Goal: Transaction & Acquisition: Purchase product/service

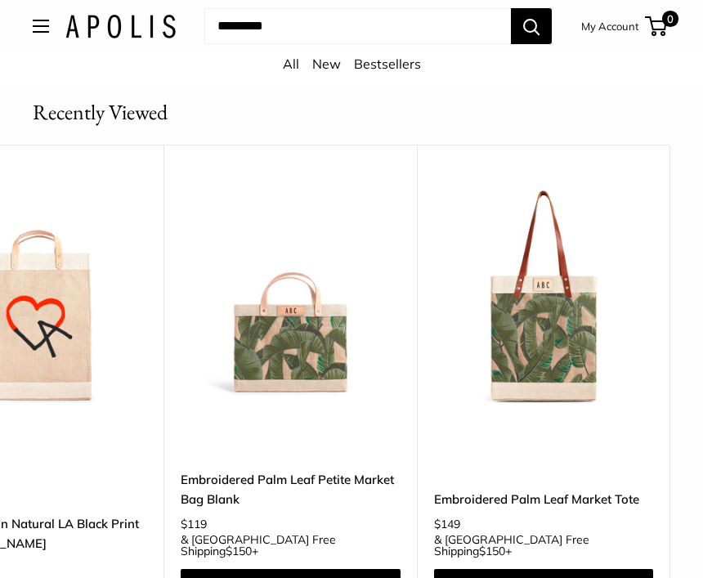
scroll to position [0, 375]
click at [594, 569] on link "Shop & Customize" at bounding box center [544, 586] width 220 height 34
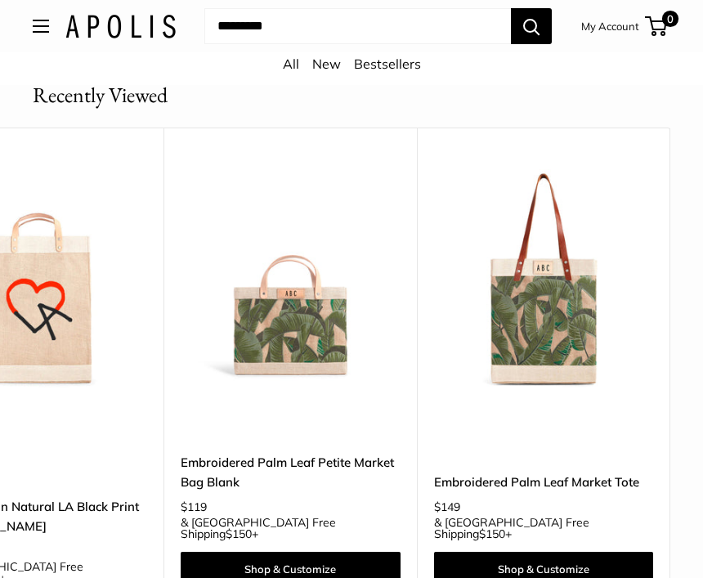
click at [637, 231] on img at bounding box center [544, 280] width 220 height 220
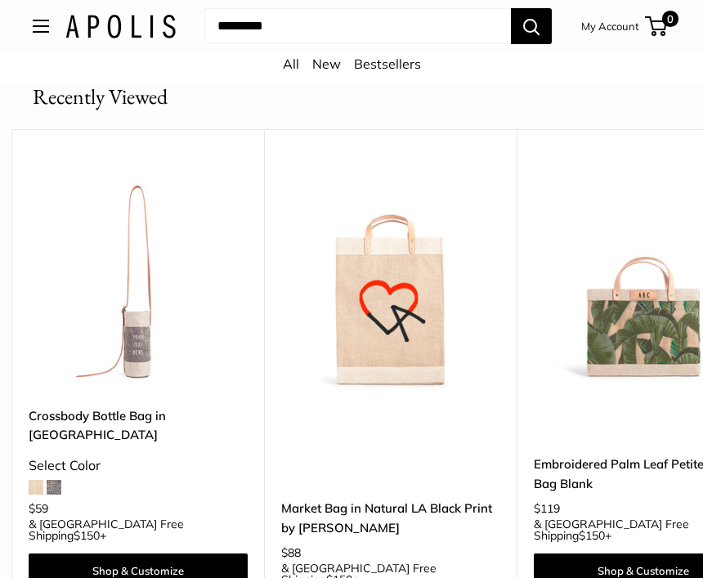
scroll to position [0, 31]
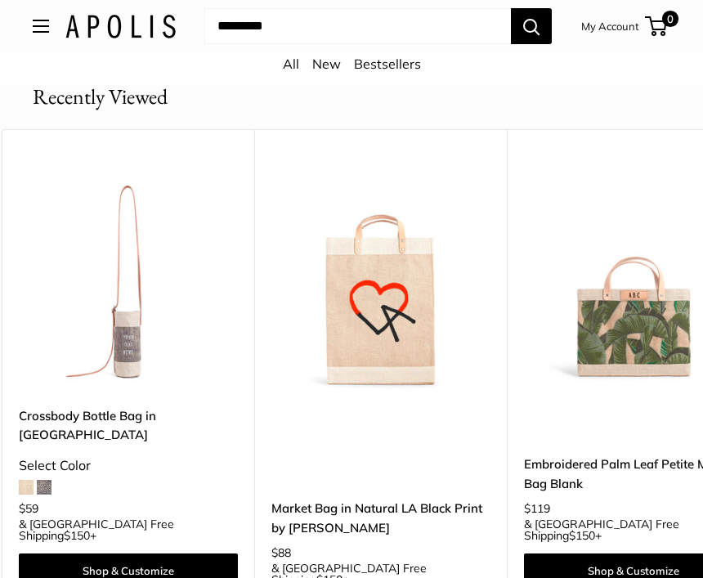
click at [419, 291] on img at bounding box center [381, 281] width 220 height 220
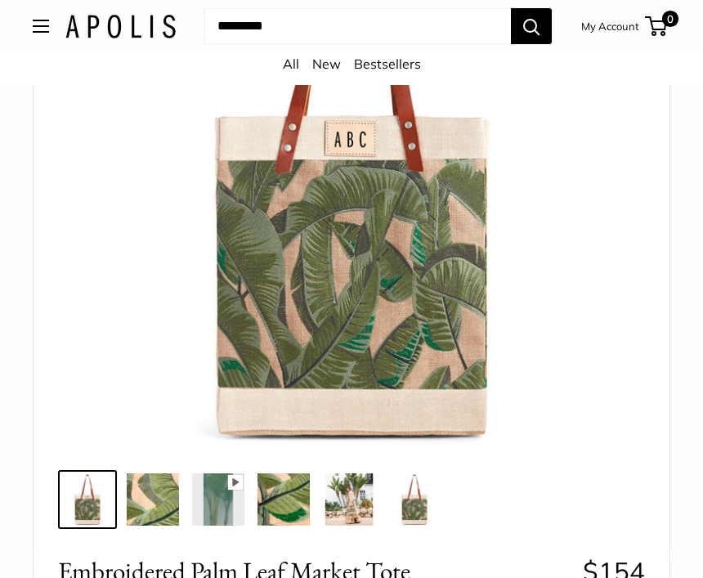
scroll to position [261, 0]
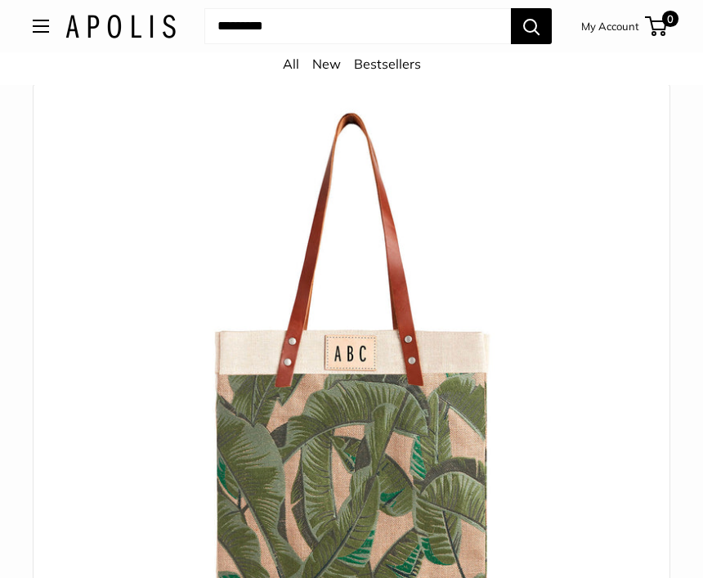
click at [600, 422] on img at bounding box center [351, 382] width 563 height 563
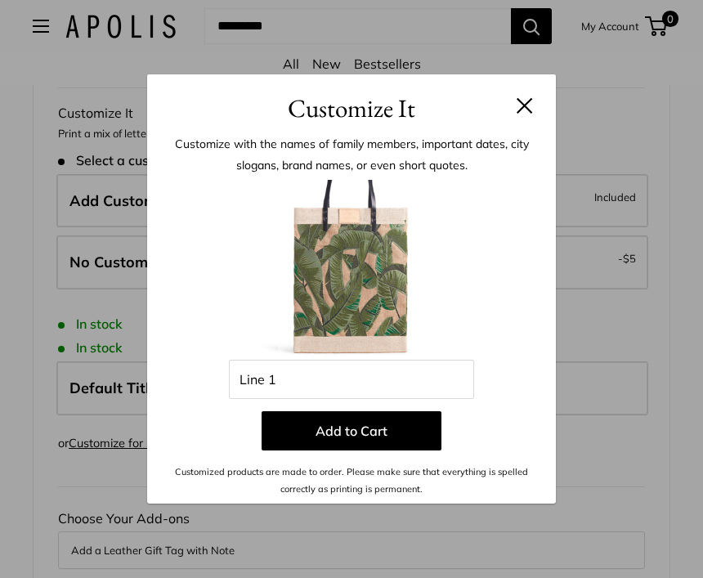
click at [526, 106] on button at bounding box center [525, 105] width 16 height 16
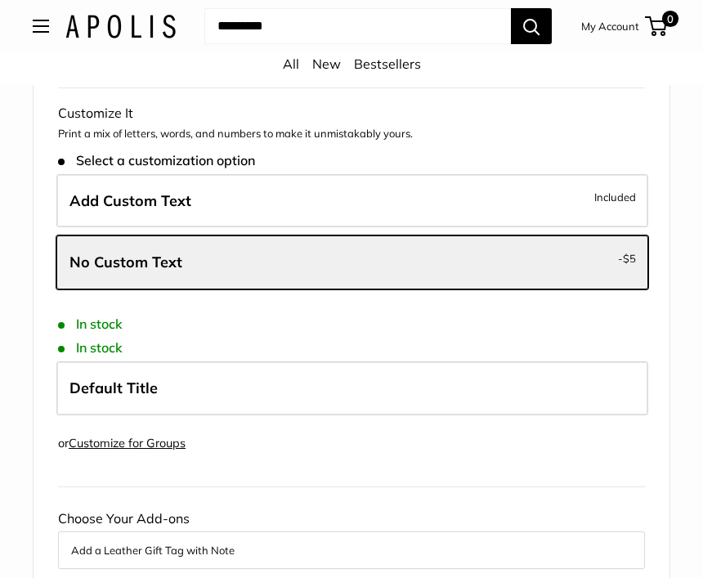
click at [611, 194] on span "Included" at bounding box center [615, 197] width 42 height 20
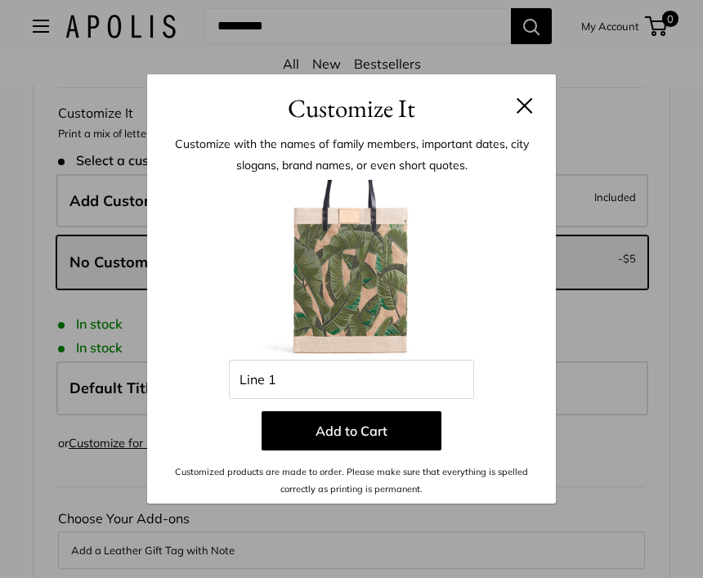
click at [520, 111] on button at bounding box center [525, 105] width 16 height 16
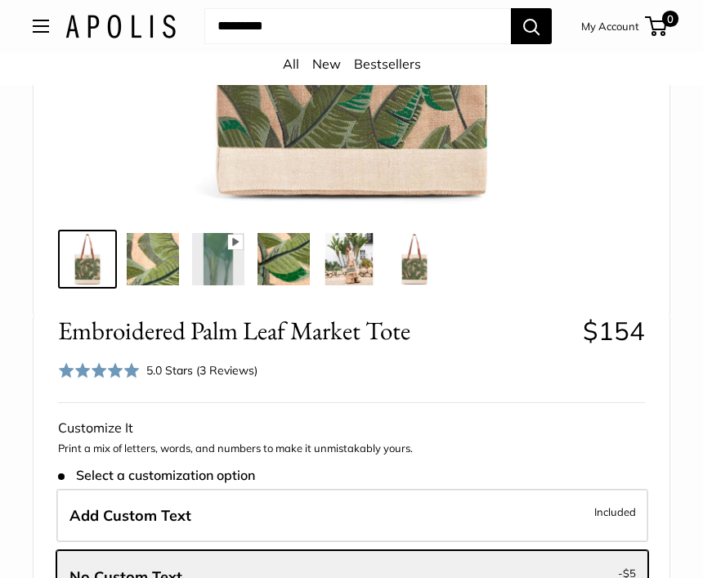
scroll to position [495, 0]
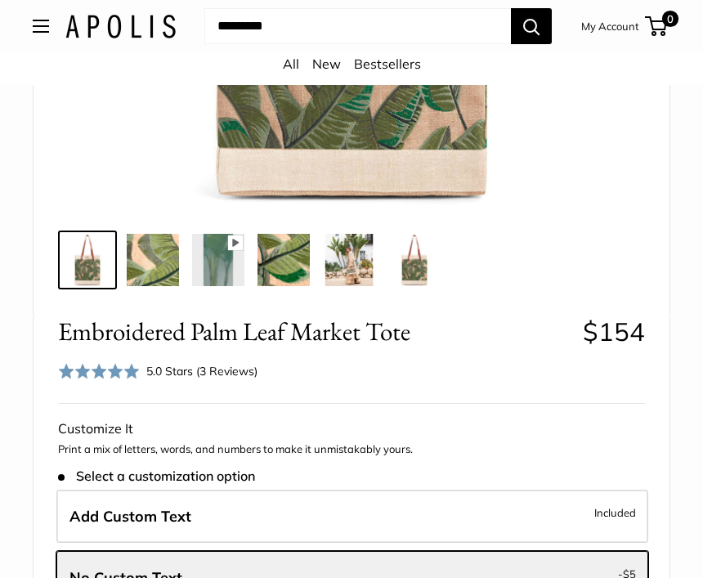
click at [364, 264] on img at bounding box center [349, 260] width 52 height 52
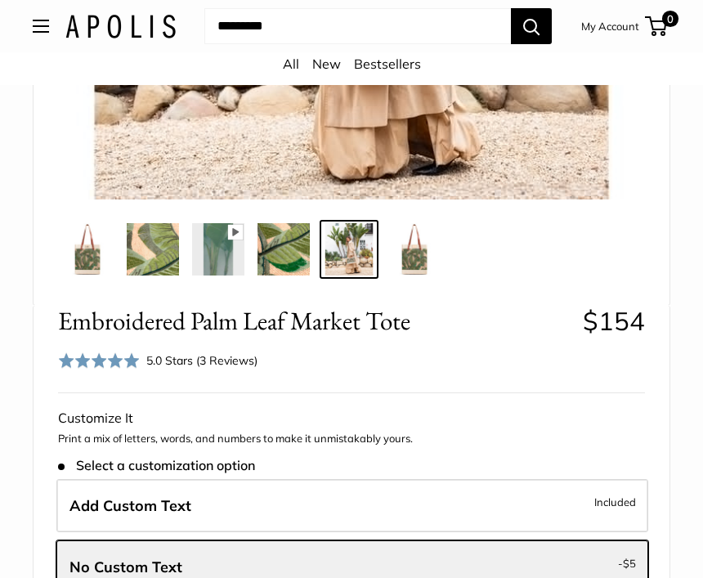
scroll to position [505, 0]
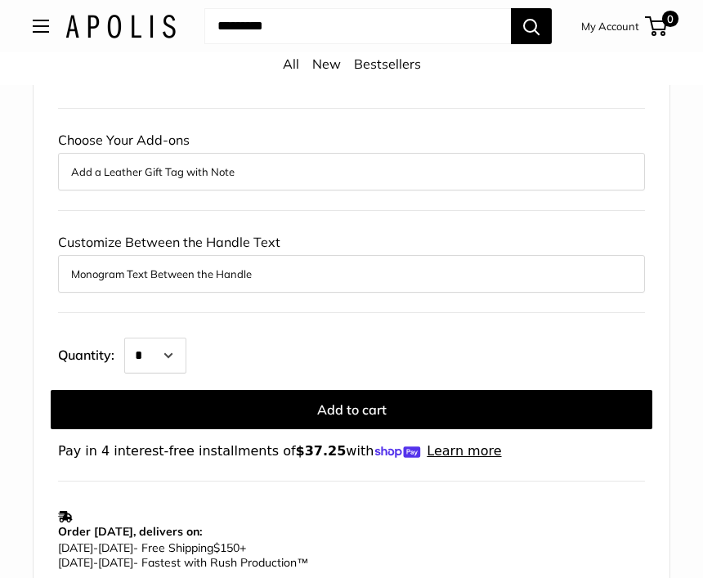
scroll to position [1188, 0]
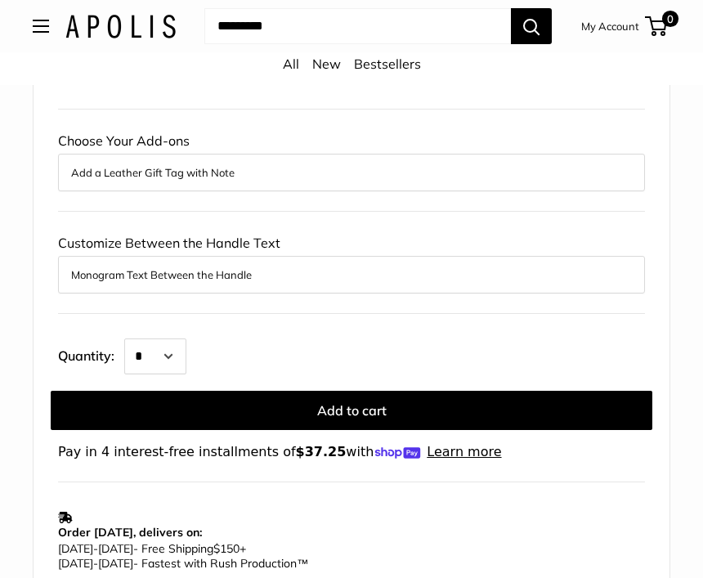
click at [512, 269] on button "Monogram Text Between the Handle" at bounding box center [351, 275] width 561 height 20
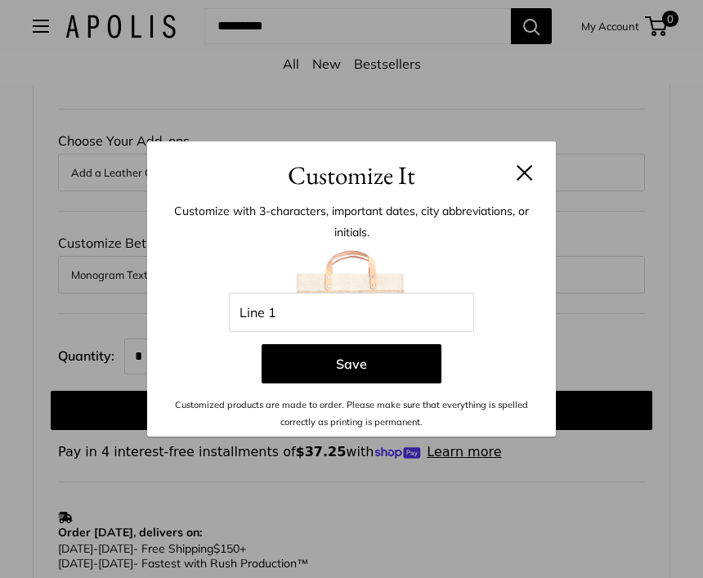
click at [530, 180] on button at bounding box center [525, 172] width 16 height 16
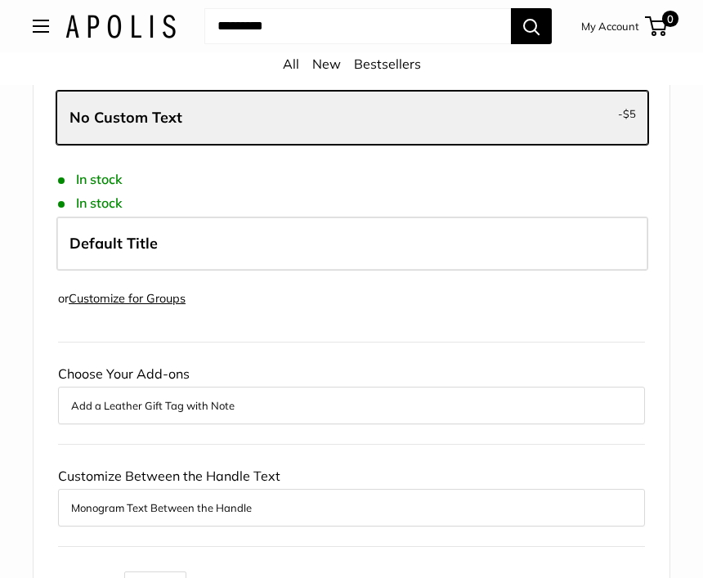
scroll to position [948, 0]
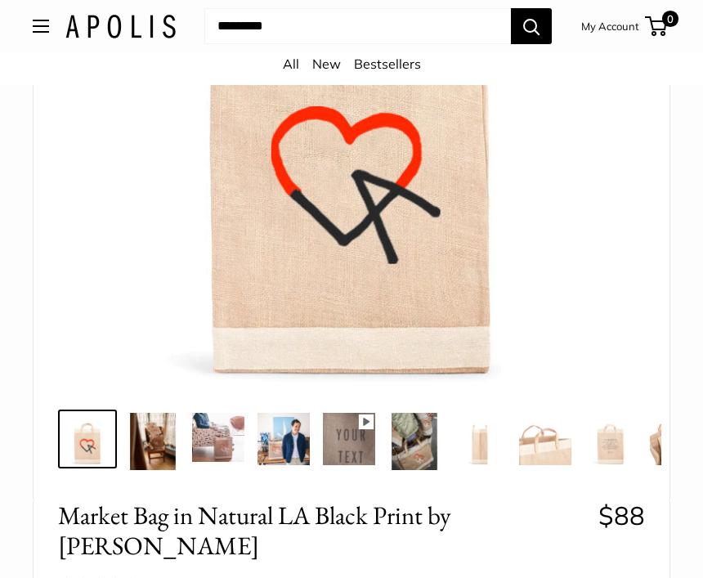
scroll to position [316, 0]
click at [165, 460] on img at bounding box center [153, 441] width 52 height 57
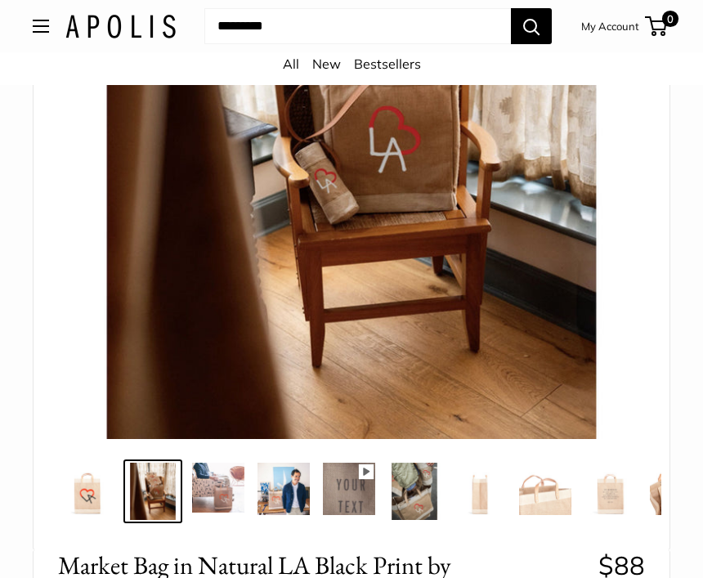
click at [234, 490] on img at bounding box center [218, 487] width 52 height 49
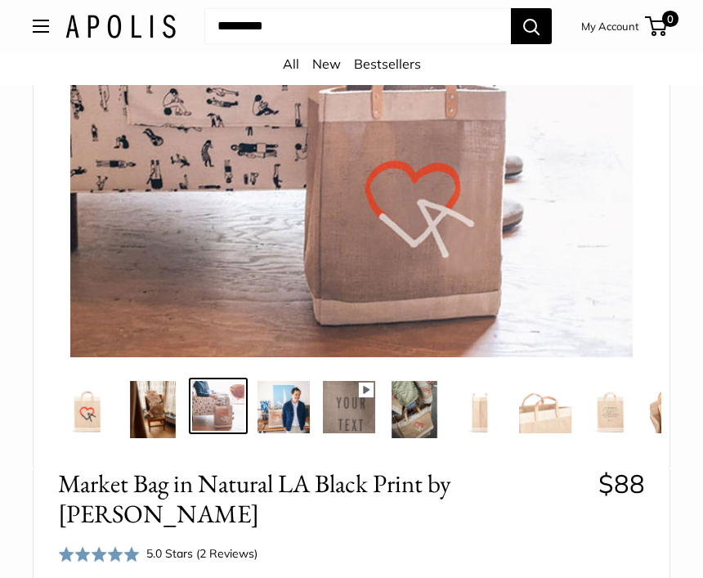
click at [295, 430] on img at bounding box center [284, 407] width 52 height 52
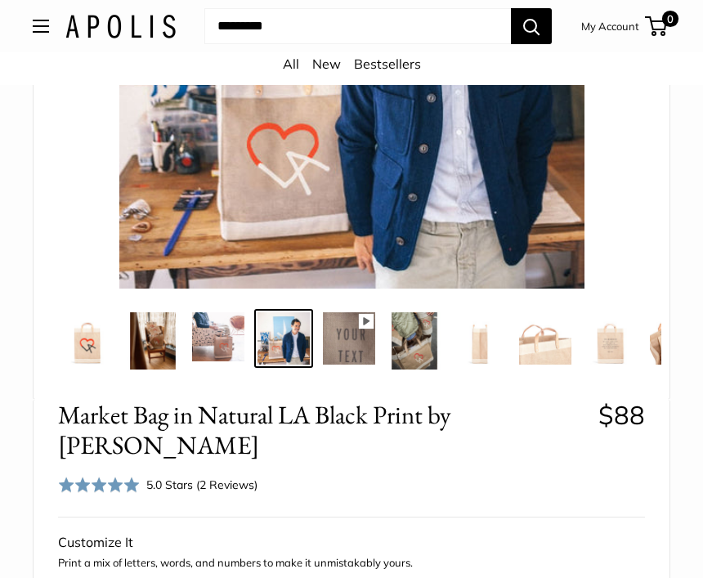
click at [375, 325] on img at bounding box center [349, 338] width 52 height 52
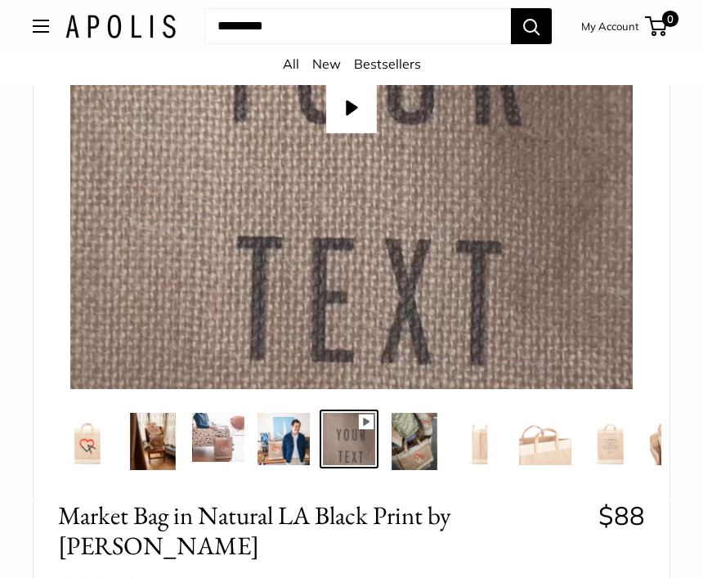
click at [424, 449] on img at bounding box center [414, 441] width 52 height 57
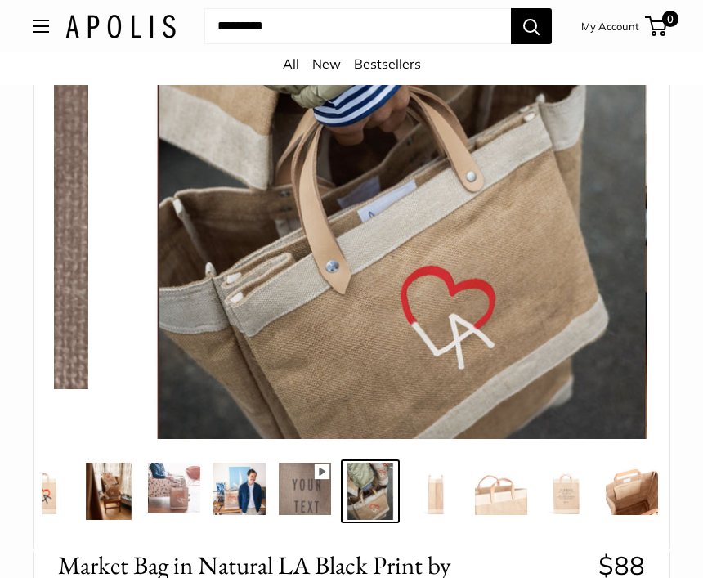
scroll to position [0, 49]
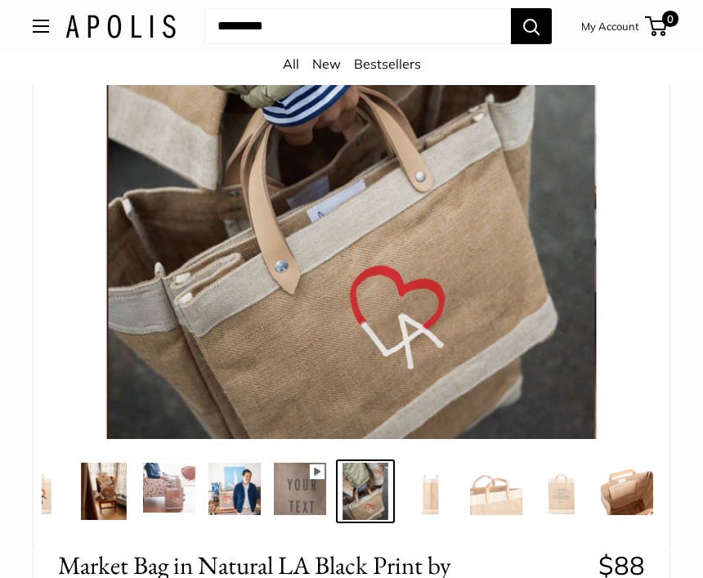
click at [516, 497] on img at bounding box center [496, 489] width 52 height 52
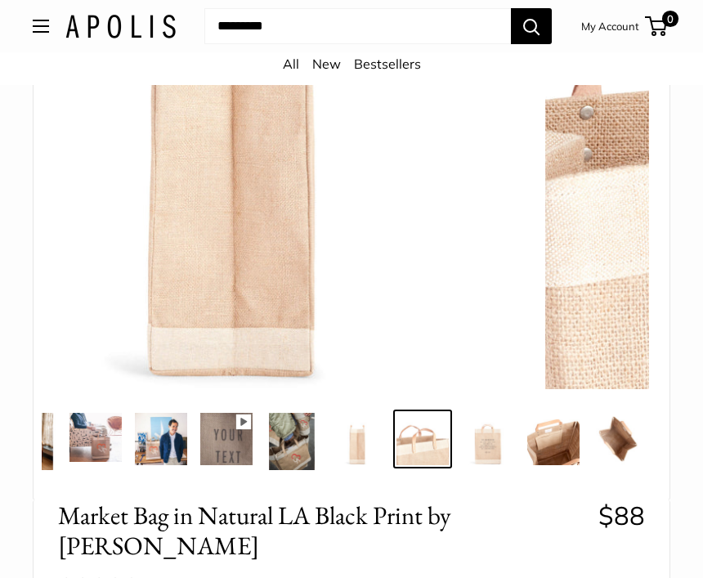
scroll to position [0, 126]
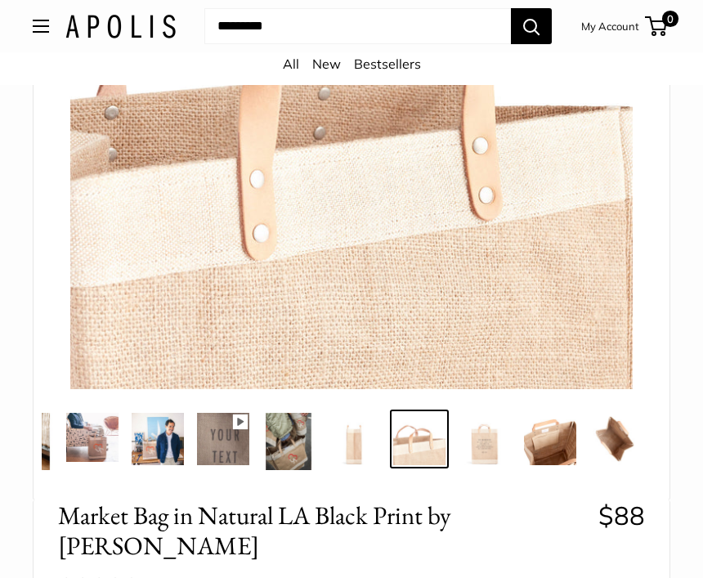
click at [629, 445] on img at bounding box center [616, 439] width 52 height 52
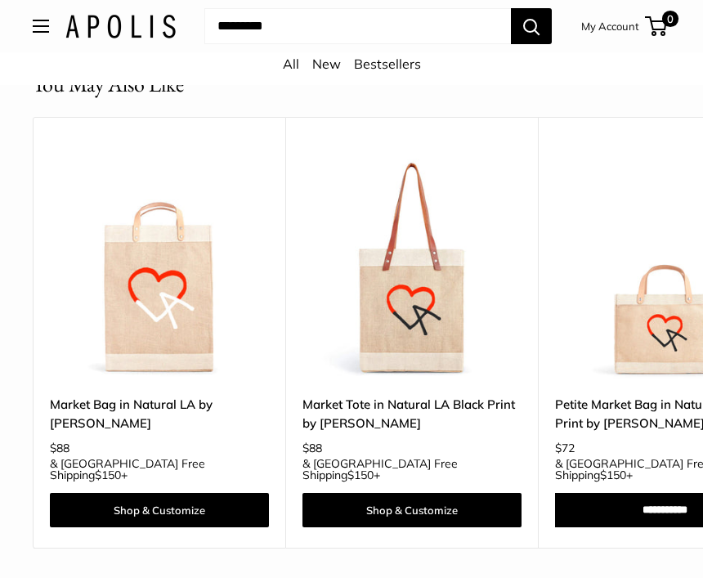
scroll to position [3778, 0]
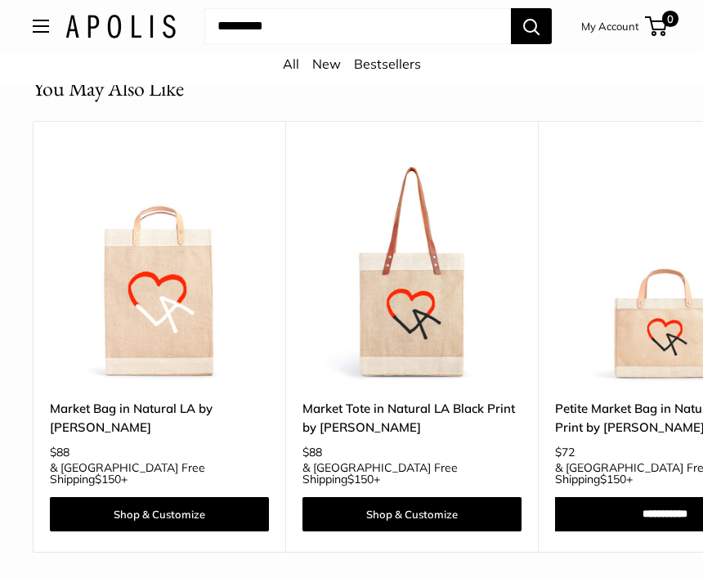
click at [190, 357] on img at bounding box center [159, 272] width 219 height 219
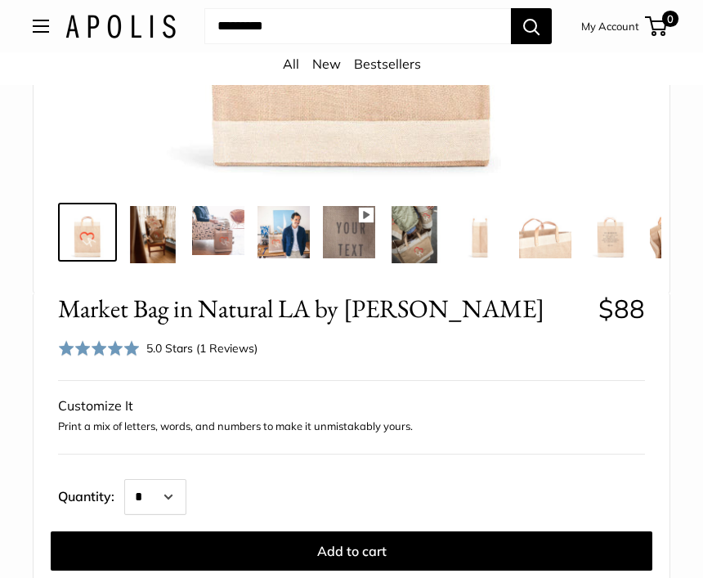
click at [226, 231] on img at bounding box center [218, 231] width 52 height 49
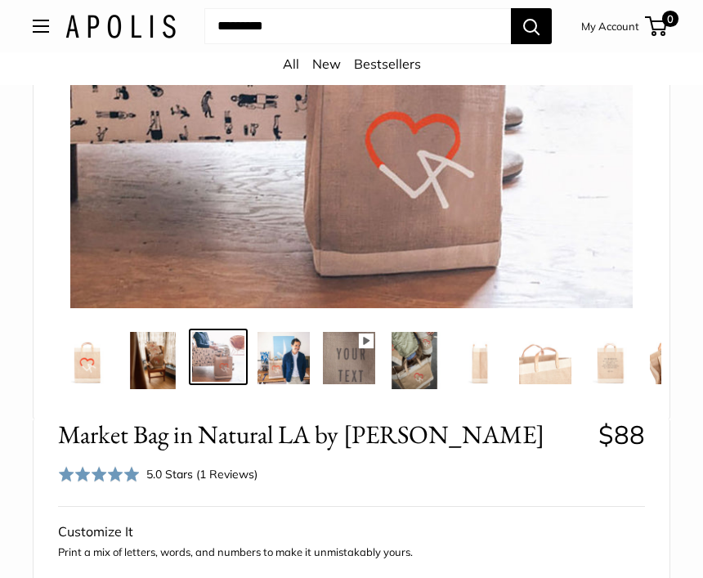
scroll to position [365, 0]
click at [164, 363] on img at bounding box center [153, 360] width 52 height 57
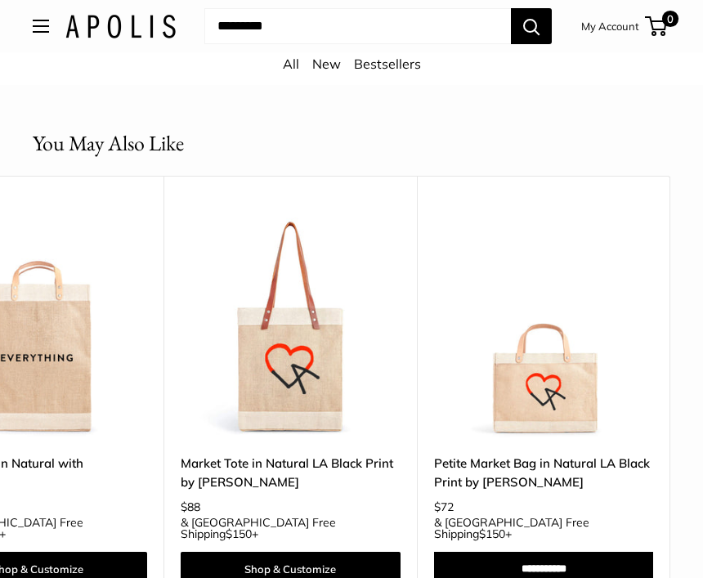
scroll to position [0, 1640]
